Goal: Task Accomplishment & Management: Use online tool/utility

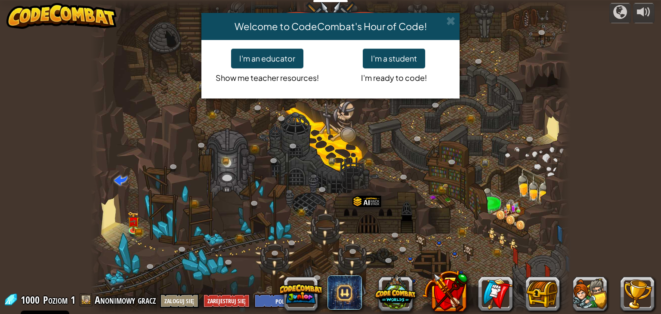
select select "pl"
click at [383, 61] on button "I'm a student" at bounding box center [394, 59] width 62 height 20
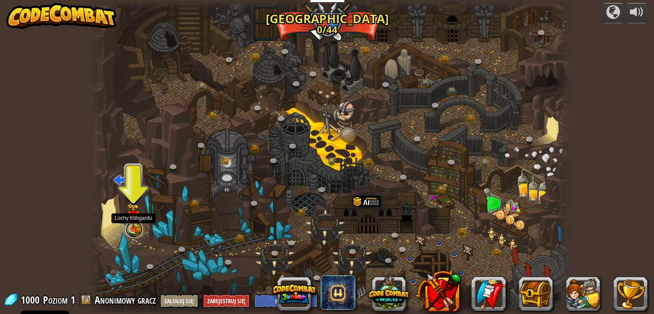
click at [134, 231] on link at bounding box center [134, 229] width 17 height 17
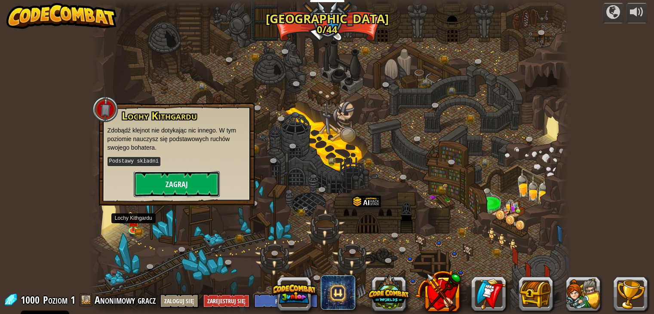
click at [170, 185] on button "Zagraj" at bounding box center [177, 184] width 86 height 26
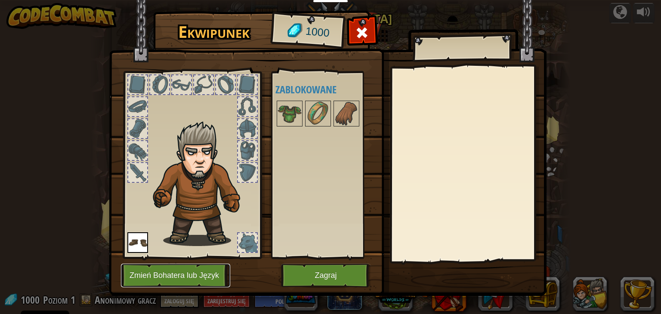
click at [191, 276] on button "Zmień Bohatera lub Język" at bounding box center [175, 276] width 109 height 24
